Goal: Transaction & Acquisition: Purchase product/service

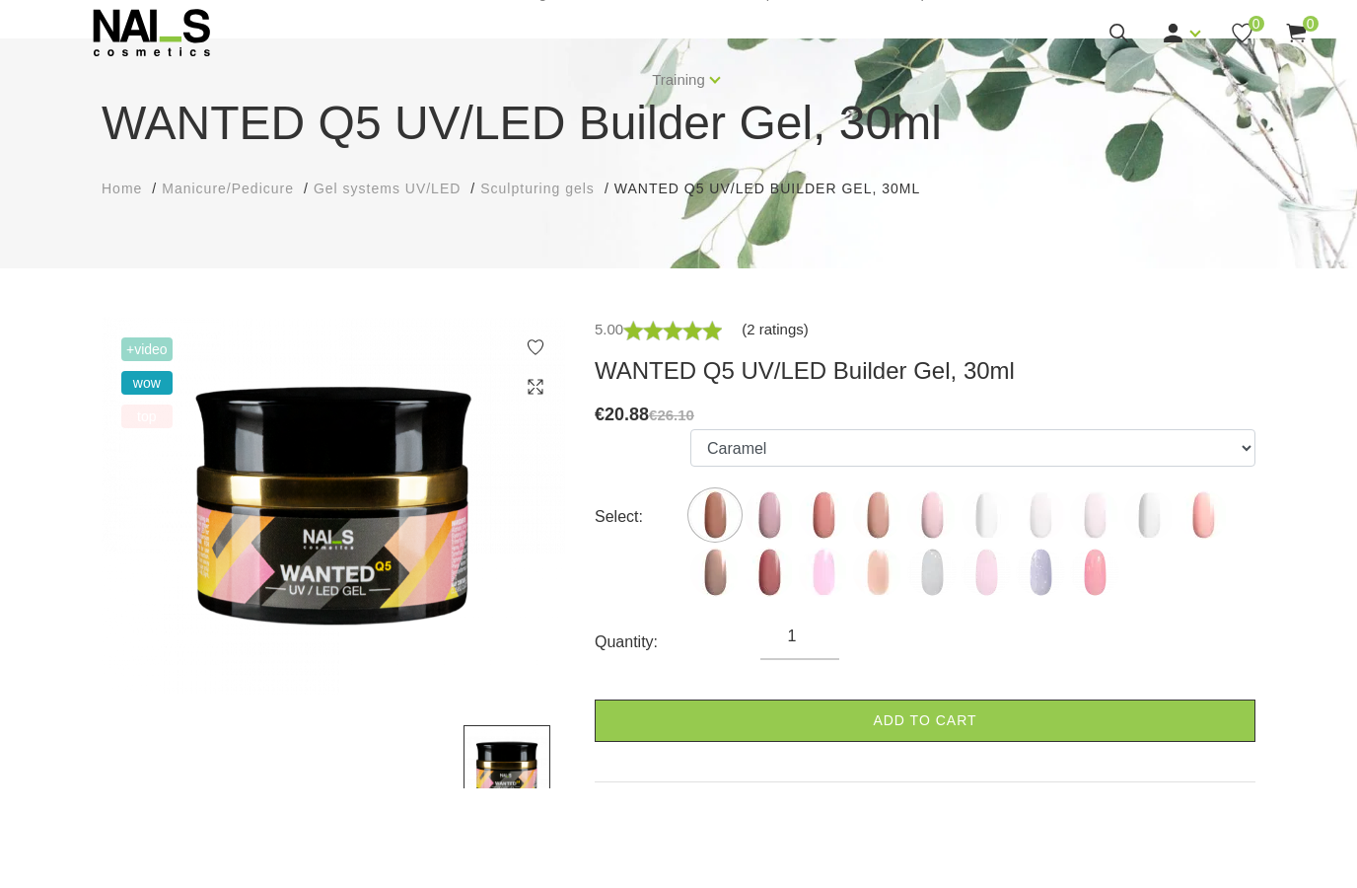
click at [763, 417] on link "(2 ratings)" at bounding box center [775, 429] width 67 height 24
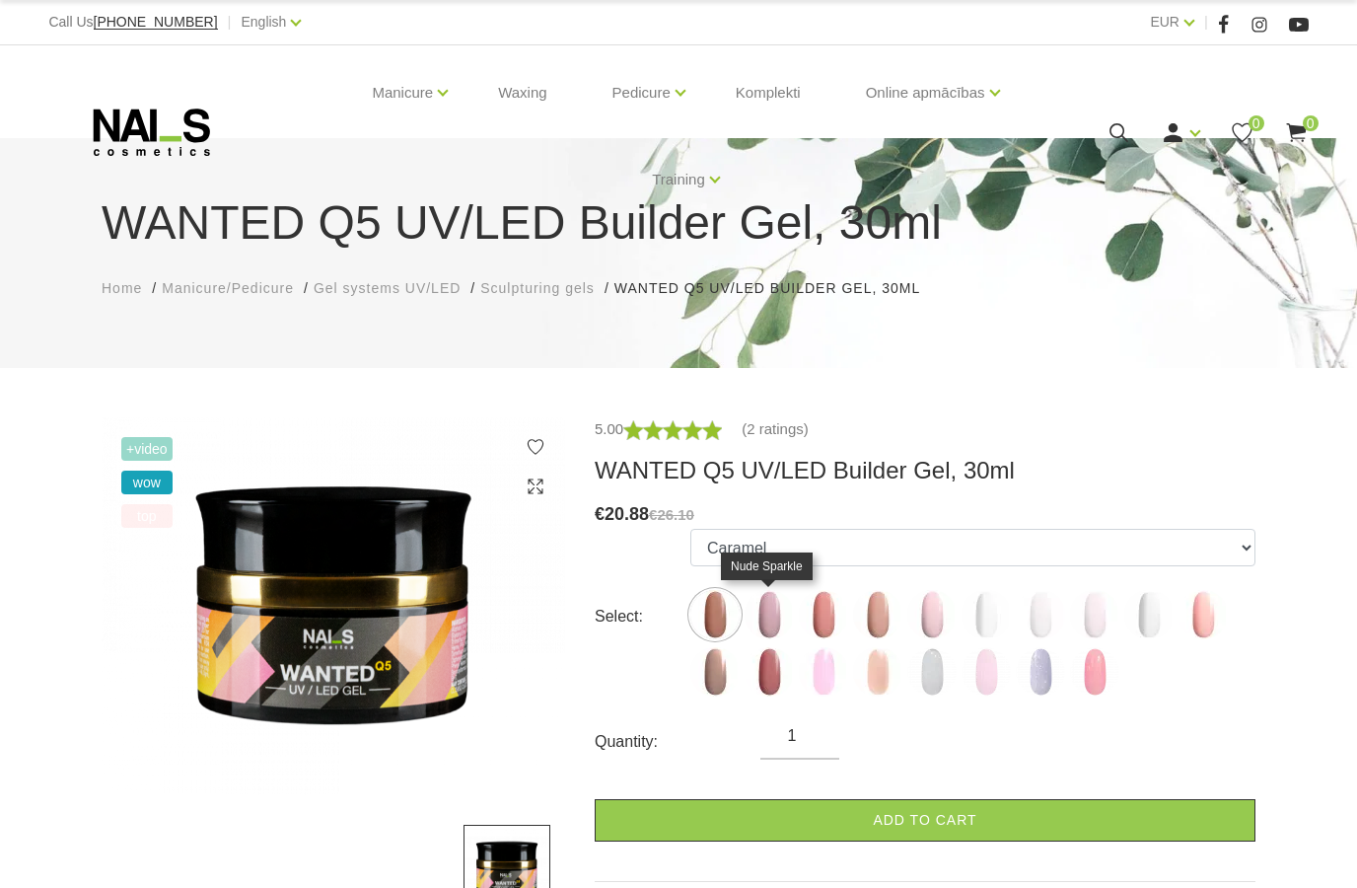
click at [774, 608] on img at bounding box center [769, 614] width 49 height 49
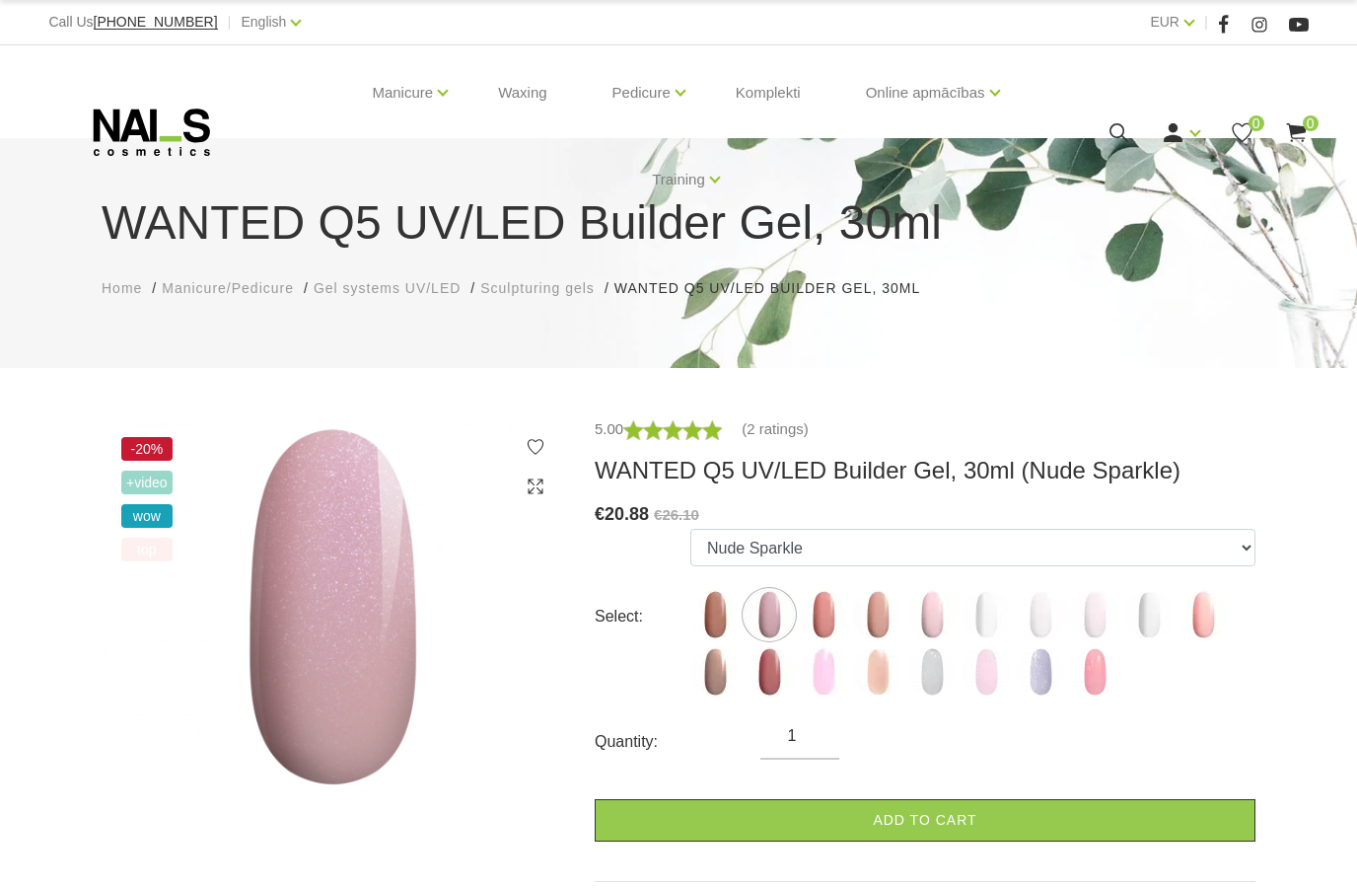
click at [380, 568] on img at bounding box center [334, 606] width 464 height 379
click at [817, 615] on img at bounding box center [823, 614] width 49 height 49
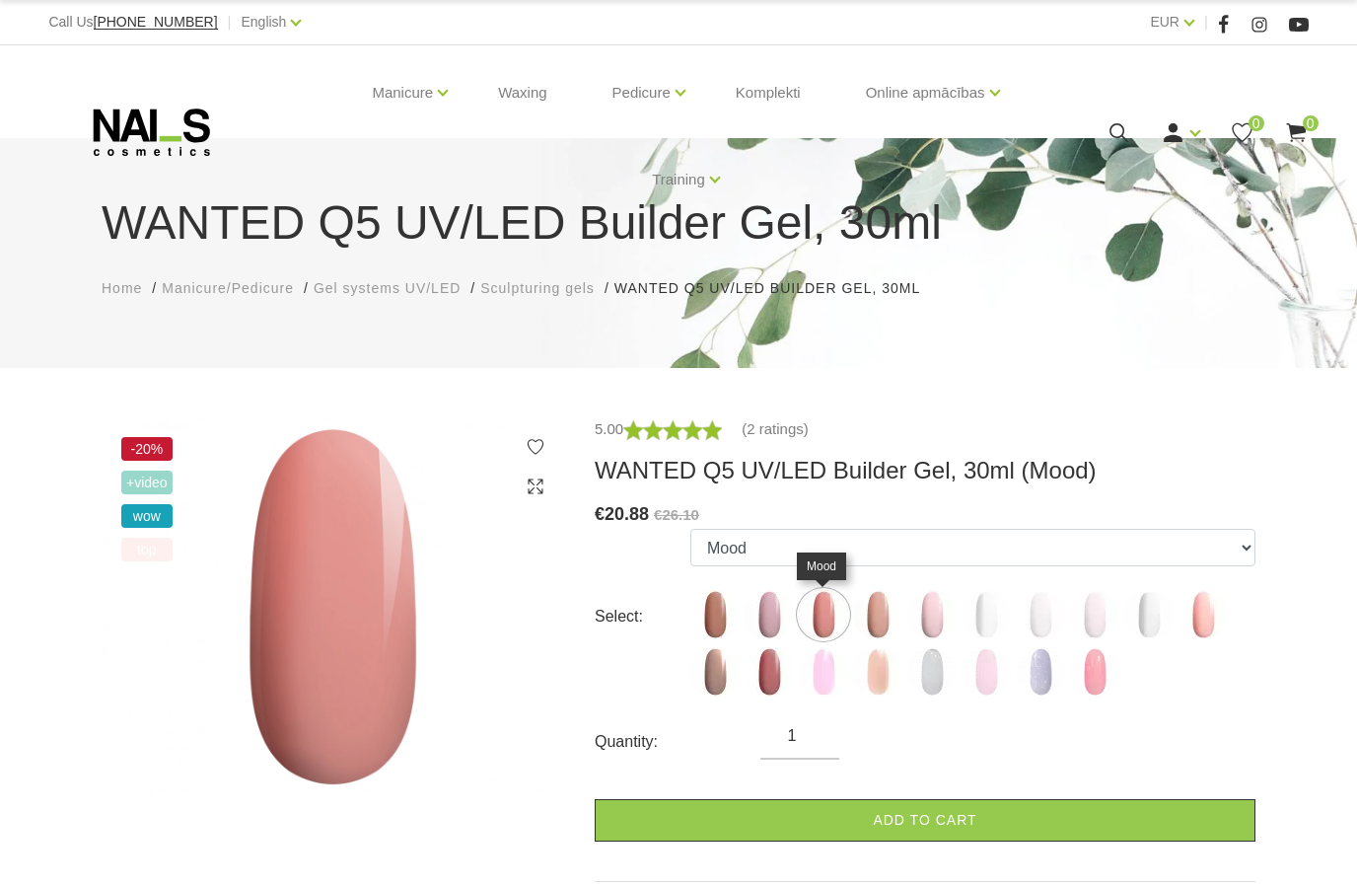
click at [337, 554] on img at bounding box center [334, 606] width 464 height 379
click at [353, 572] on img at bounding box center [334, 606] width 464 height 379
click at [368, 600] on img at bounding box center [334, 606] width 464 height 379
click at [717, 614] on img at bounding box center [714, 614] width 49 height 49
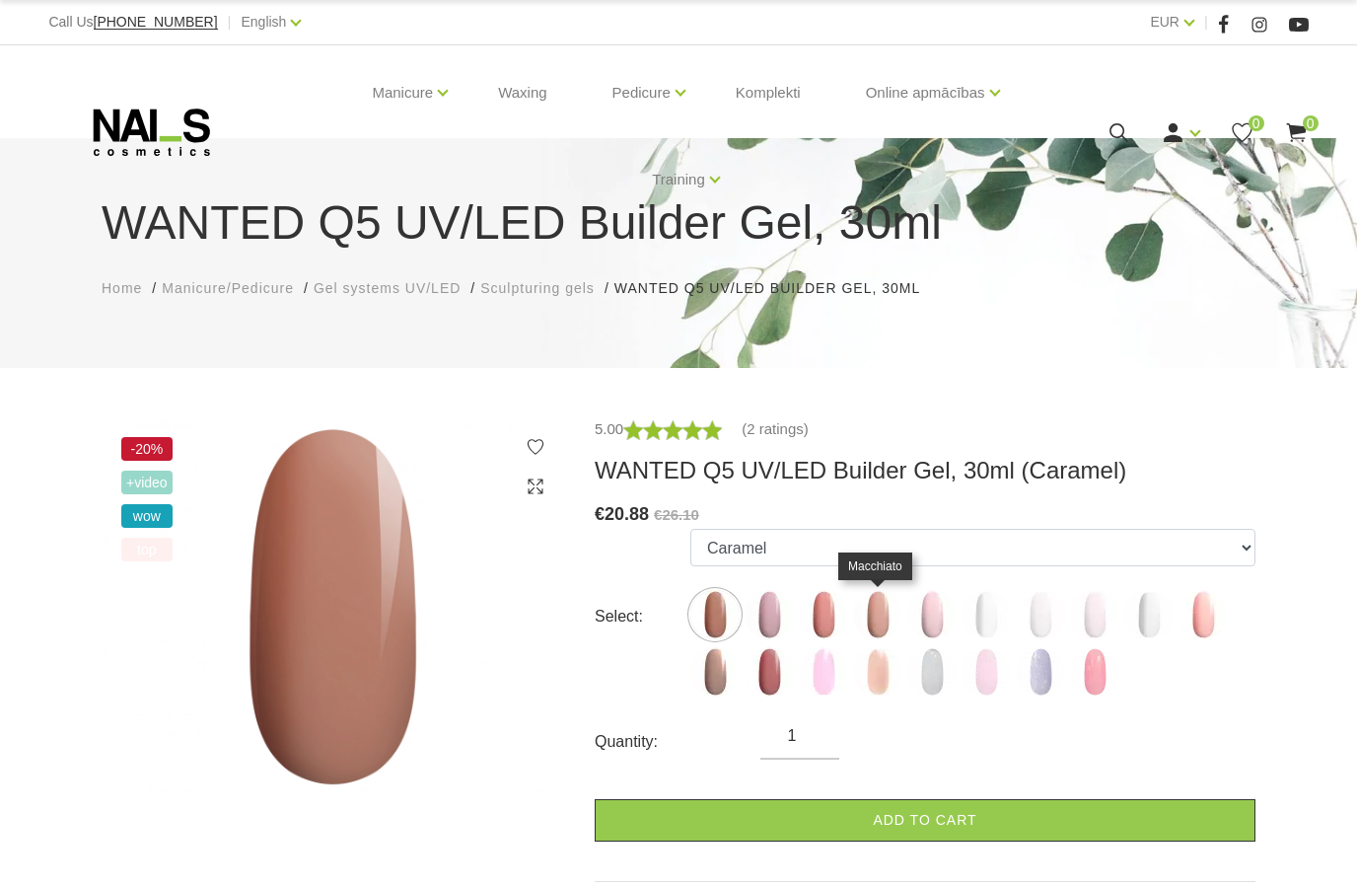
click at [876, 613] on img at bounding box center [877, 614] width 49 height 49
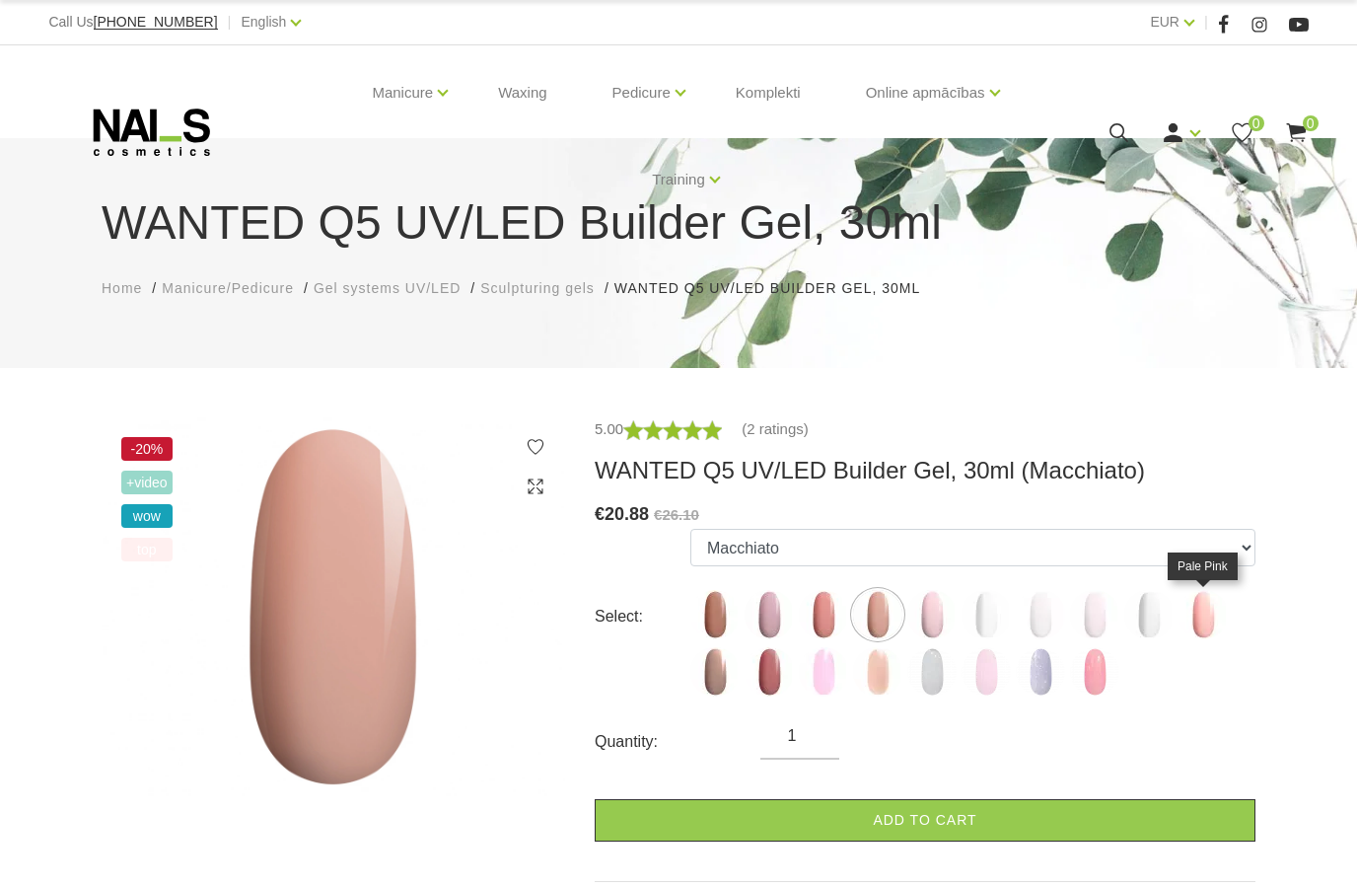
click at [1204, 622] on img at bounding box center [1203, 614] width 49 height 49
select select "6142"
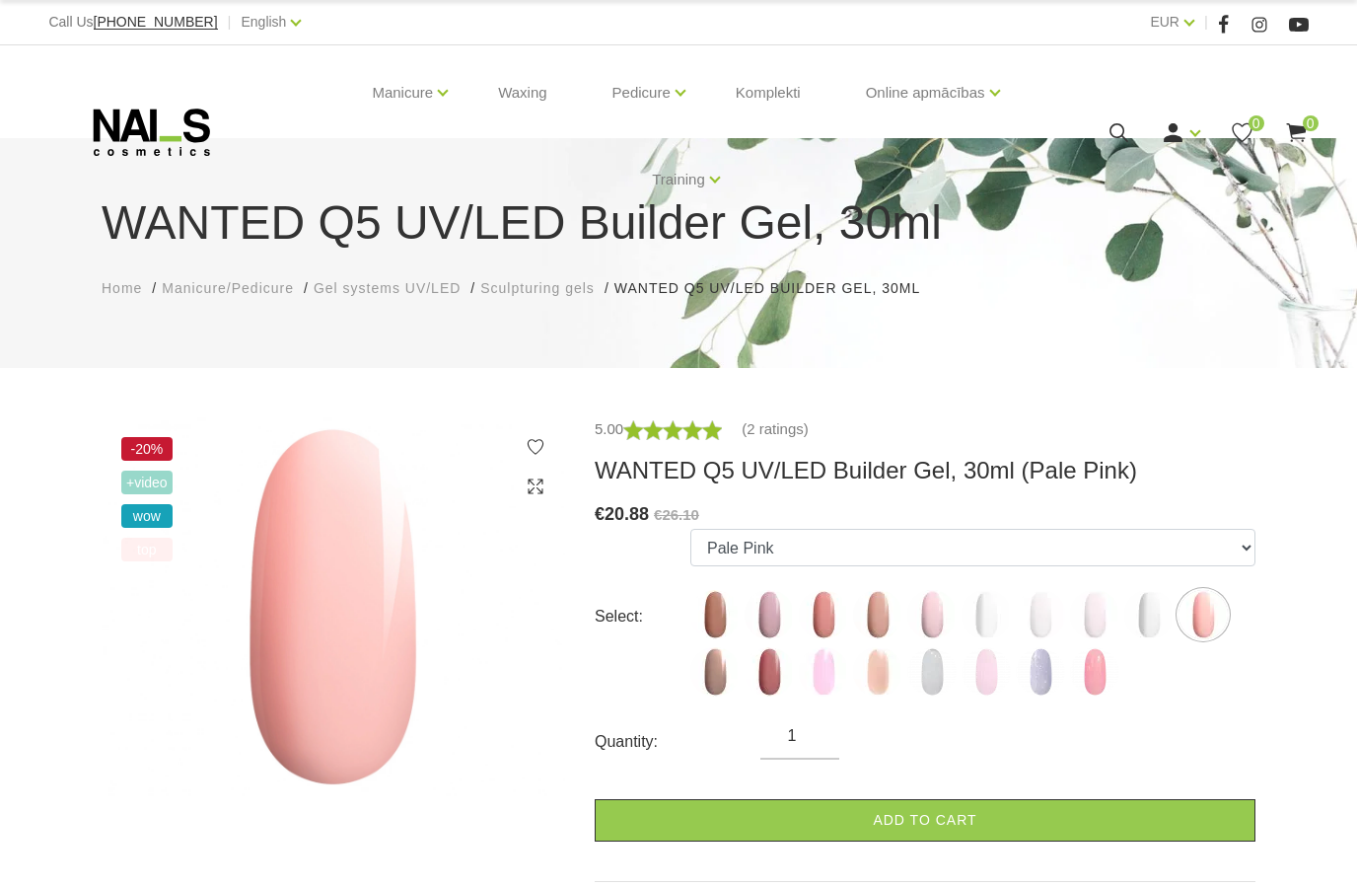
scroll to position [9, 0]
